Goal: Information Seeking & Learning: Learn about a topic

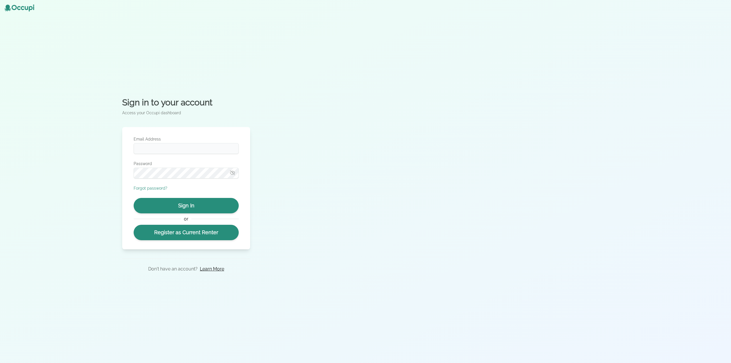
type input "**********"
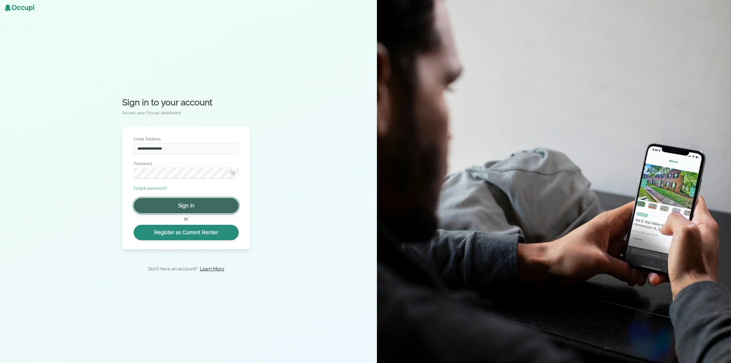
click at [199, 204] on button "Sign In" at bounding box center [186, 205] width 105 height 15
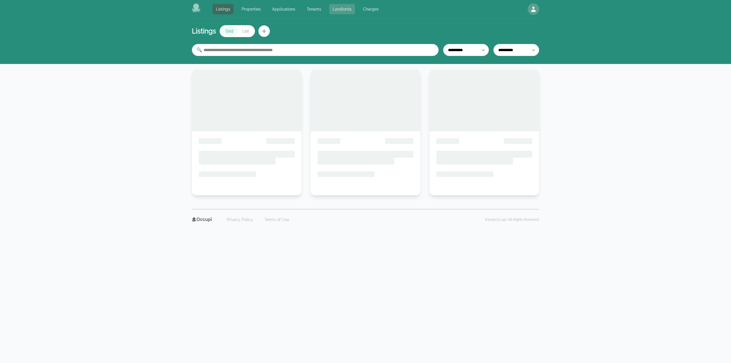
click at [336, 9] on link "Landlords" at bounding box center [342, 9] width 26 height 10
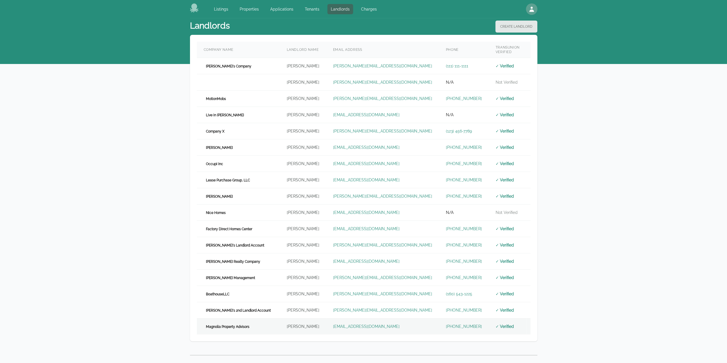
click at [256, 320] on td "Magnolia Property Advisors" at bounding box center [238, 326] width 83 height 16
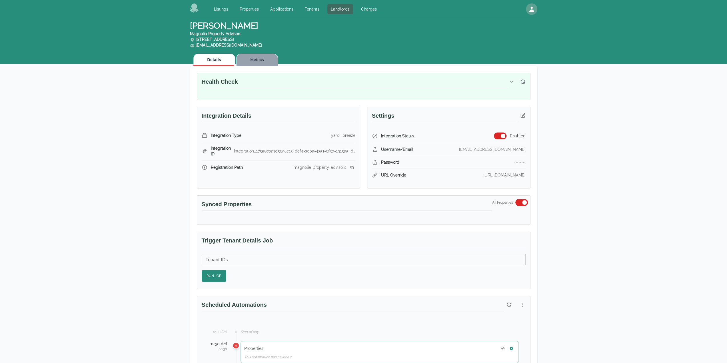
click at [261, 59] on button "Metrics" at bounding box center [257, 60] width 42 height 12
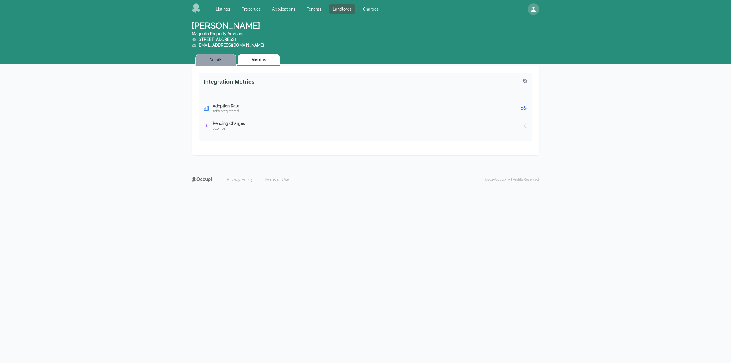
click at [225, 58] on button "Details" at bounding box center [215, 60] width 41 height 12
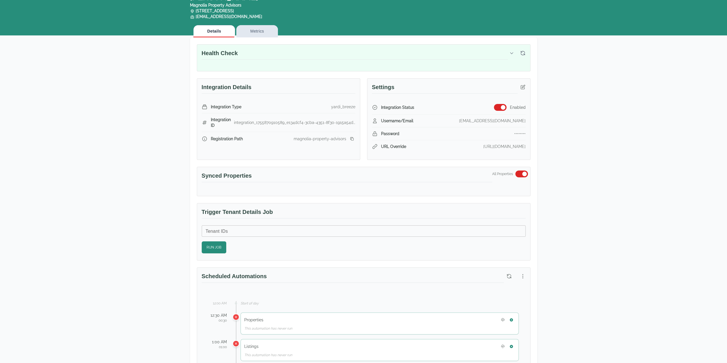
scroll to position [29, 0]
click at [255, 32] on button "Metrics" at bounding box center [257, 31] width 42 height 12
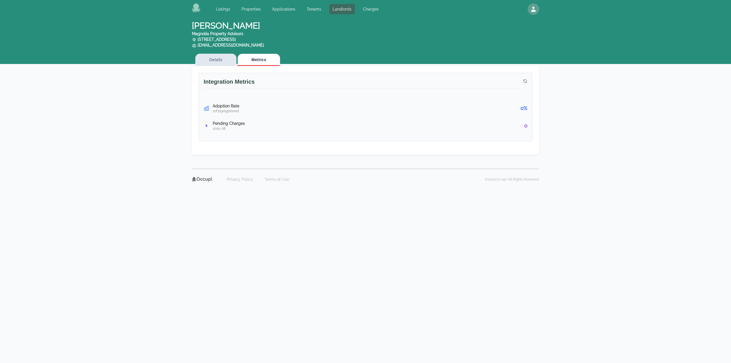
click at [209, 52] on div "Details Metrics" at bounding box center [365, 58] width 347 height 16
click at [212, 57] on button "Details" at bounding box center [215, 60] width 41 height 12
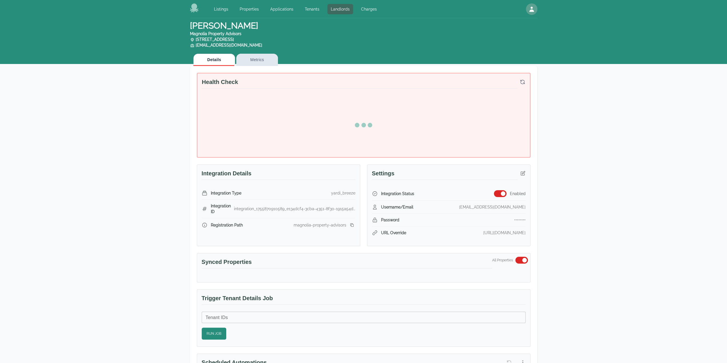
click at [343, 4] on div "Listings Properties Applications Tenants Landlords Charges" at bounding box center [285, 8] width 190 height 11
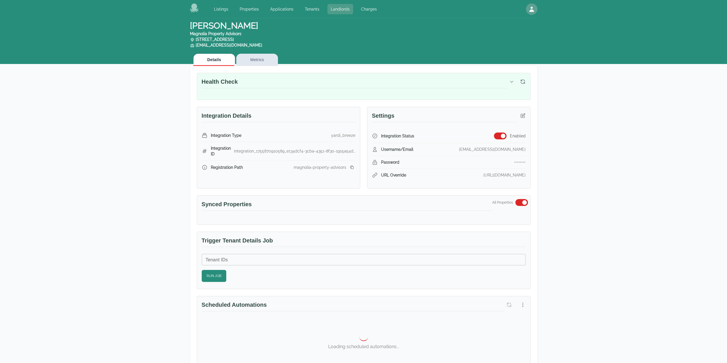
click at [342, 11] on link "Landlords" at bounding box center [340, 9] width 26 height 10
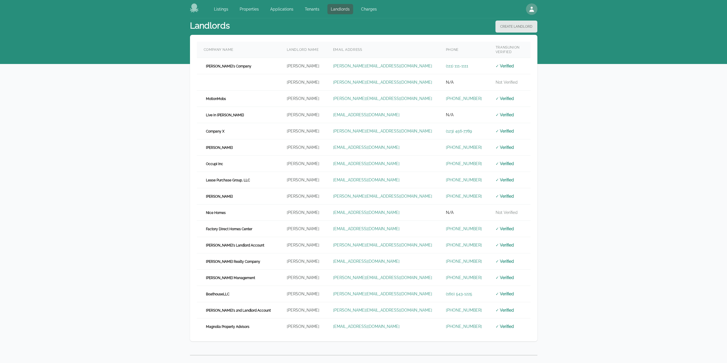
click at [189, 9] on div "Listings Properties Applications Tenants Landlords Charges Open main menu Open …" at bounding box center [364, 9] width 366 height 18
click at [192, 9] on icon at bounding box center [194, 7] width 9 height 9
